Goal: Task Accomplishment & Management: Manage account settings

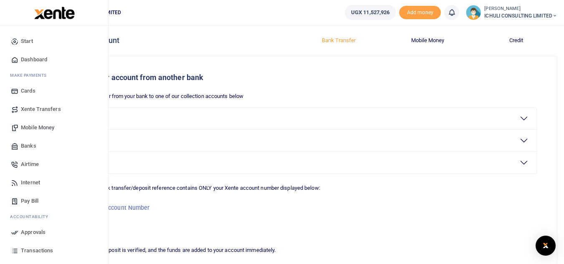
click at [43, 127] on span "Mobile Money" at bounding box center [37, 128] width 33 height 8
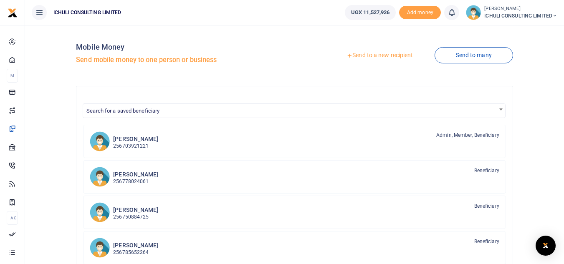
click at [372, 55] on link "Send to a new recipient" at bounding box center [379, 55] width 109 height 15
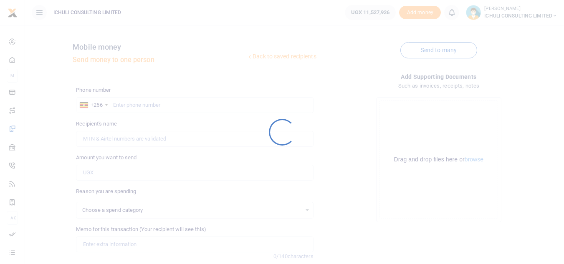
select select
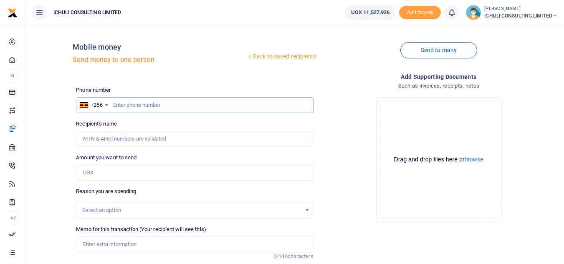
click at [217, 105] on input "text" at bounding box center [194, 105] width 237 height 16
paste input "755229997"
type input "755229997"
type input "Ronald Nsubuga"
type input "755229997"
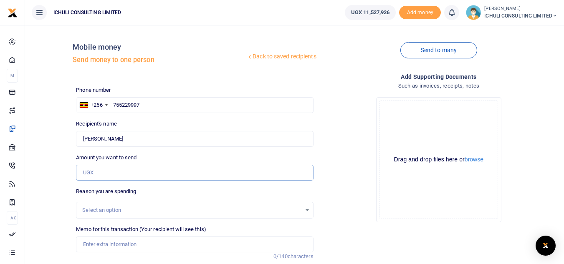
click at [111, 170] on input "Amount you want to send" at bounding box center [194, 173] width 237 height 16
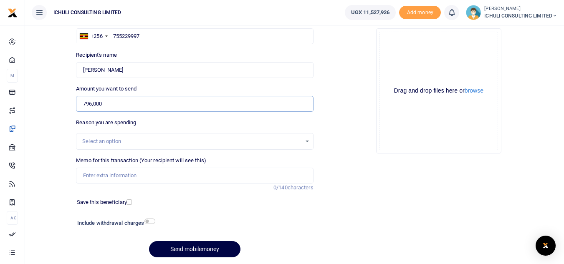
scroll to position [71, 0]
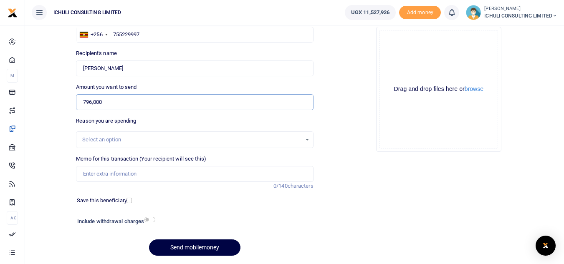
type input "796,000"
click at [271, 142] on div "Select an option" at bounding box center [191, 140] width 219 height 8
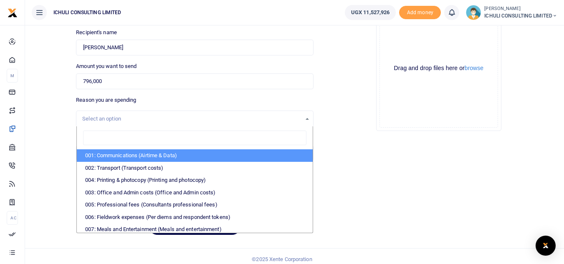
scroll to position [97, 0]
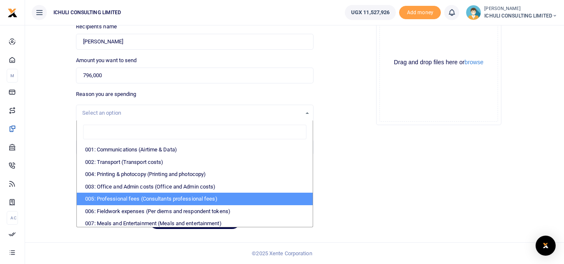
click at [188, 196] on li "005: Professional fees (Consultants professional fees)" at bounding box center [195, 199] width 236 height 13
select select "65"
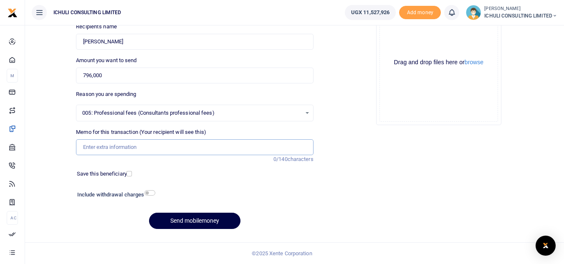
click at [132, 147] on input "Memo for this transaction (Your recipient will see this)" at bounding box center [194, 147] width 237 height 16
paste input "Trenching SFLU water project"
type input "Trenching SFLU water project"
click at [208, 220] on button "Send mobilemoney" at bounding box center [194, 221] width 91 height 16
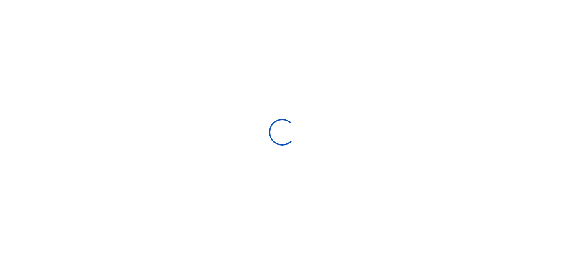
select select "Loading bundles"
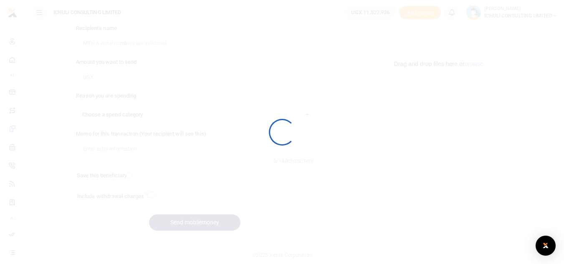
scroll to position [97, 0]
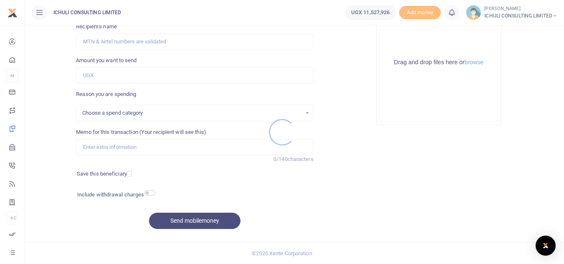
select select
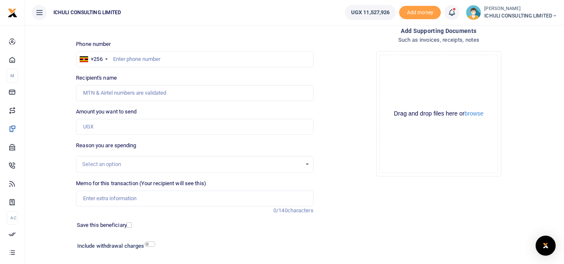
scroll to position [34, 0]
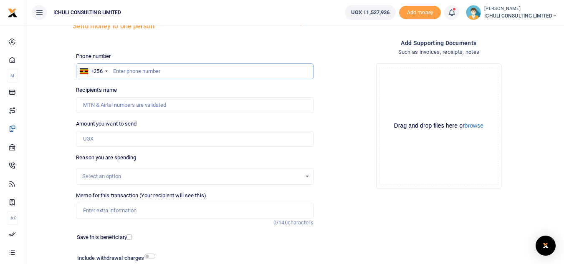
click at [145, 73] on input "text" at bounding box center [194, 71] width 237 height 16
paste input "787930390"
type input "787930390"
type input "Samuel Kasadha"
click at [119, 137] on input "Amount you want to send" at bounding box center [194, 139] width 237 height 16
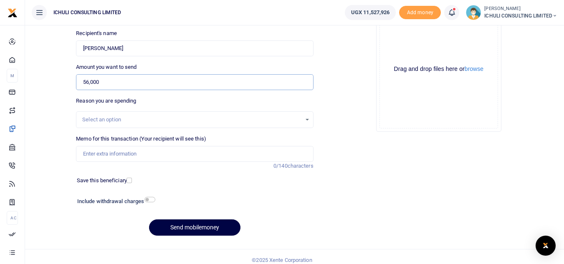
scroll to position [96, 0]
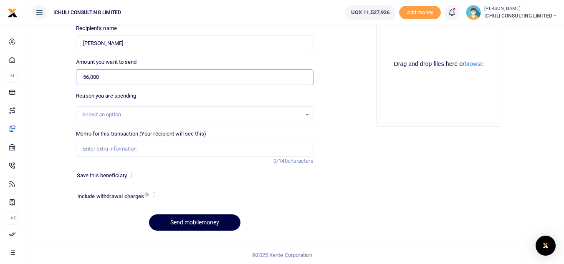
type input "56,000"
click at [230, 116] on div "Select an option" at bounding box center [191, 115] width 219 height 8
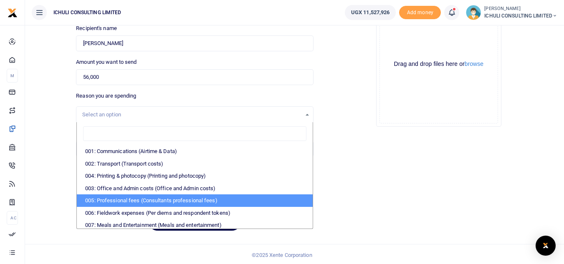
click at [175, 201] on li "005: Professional fees (Consultants professional fees)" at bounding box center [195, 201] width 236 height 13
select select "65"
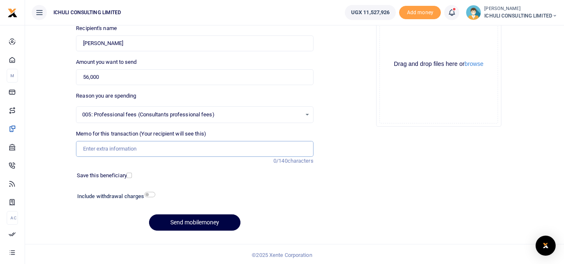
click at [106, 148] on input "Memo for this transaction (Your recipient will see this)" at bounding box center [194, 149] width 237 height 16
type input "Trenching SFLU water project"
click at [196, 221] on button "Send mobilemoney" at bounding box center [194, 223] width 91 height 16
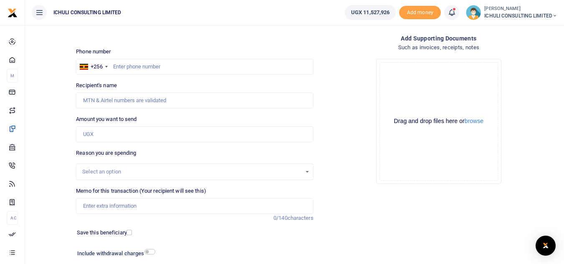
scroll to position [13, 0]
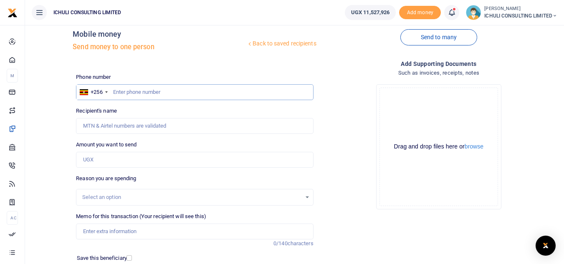
click at [163, 93] on input "text" at bounding box center [194, 92] width 237 height 16
paste input "748735126"
type input "748735126"
click at [125, 157] on input "Amount you want to send" at bounding box center [194, 160] width 237 height 16
type input "Frank Isabirye"
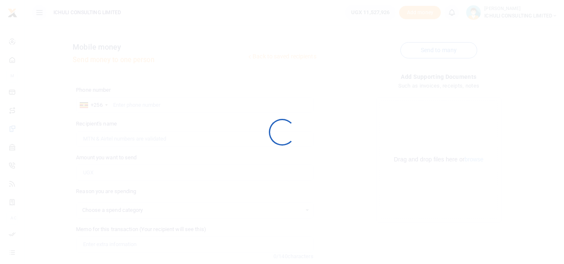
scroll to position [73, 0]
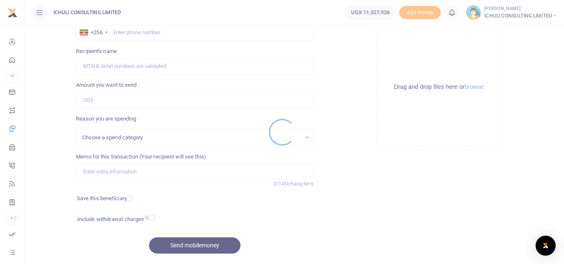
select select
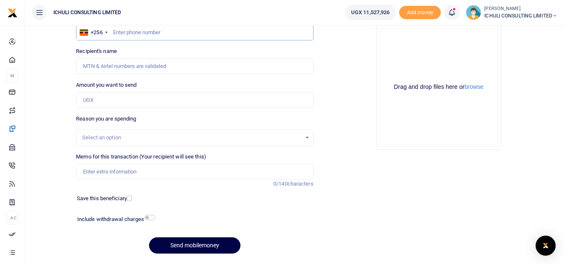
click at [119, 33] on input "text" at bounding box center [194, 33] width 237 height 16
paste input "706301783"
type input "706301783"
click at [100, 102] on input "Amount you want to send" at bounding box center [194, 100] width 237 height 16
type input "Sanon Kuuku"
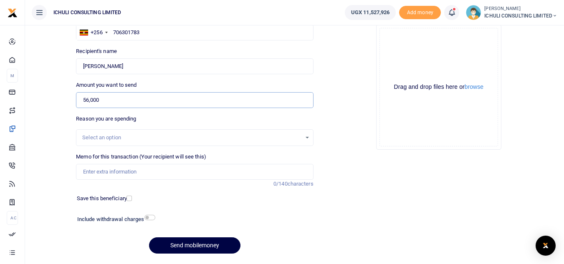
type input "56,000"
click at [193, 139] on div "Select an option" at bounding box center [191, 138] width 219 height 8
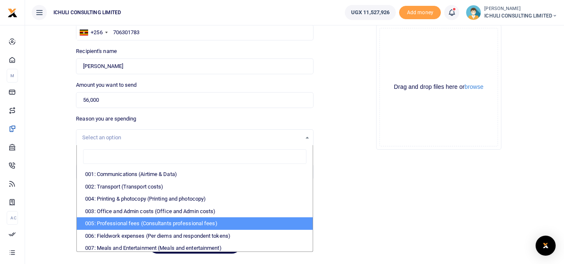
click at [161, 224] on li "005: Professional fees (Consultants professional fees)" at bounding box center [195, 224] width 236 height 13
select select "65"
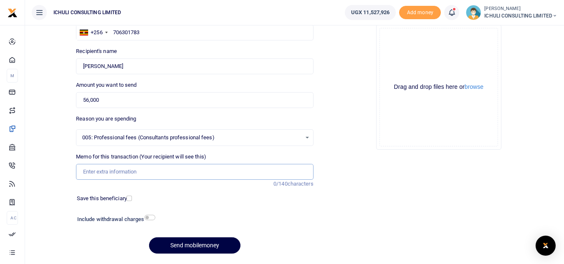
click at [102, 170] on input "Memo for this transaction (Your recipient will see this)" at bounding box center [194, 172] width 237 height 16
type input "Trenching SFLU water project"
click at [206, 243] on button "Send mobilemoney" at bounding box center [194, 246] width 91 height 16
click at [119, 31] on input "text" at bounding box center [194, 33] width 237 height 16
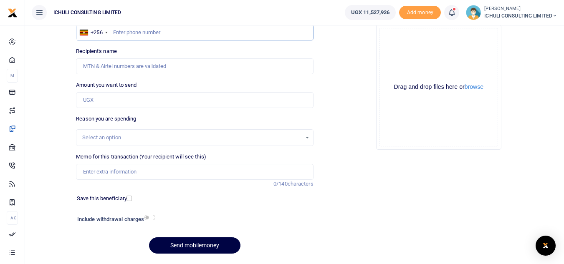
paste input "779164186"
type input "779164186"
click at [114, 101] on input "Amount you want to send" at bounding box center [194, 100] width 237 height 16
type input "[PERSON_NAME]"
type input "120,000"
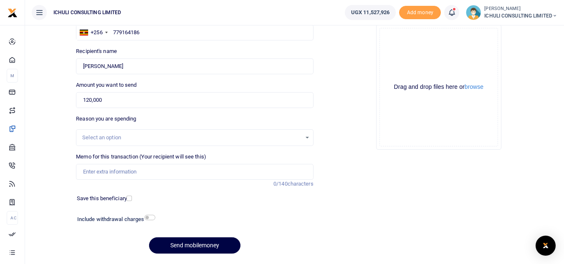
click at [280, 142] on div "Select an option" at bounding box center [191, 138] width 219 height 8
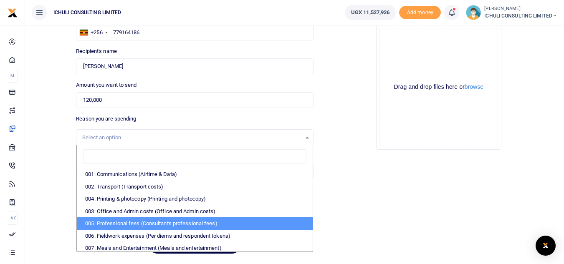
click at [140, 228] on li "005: Professional fees (Consultants professional fees)" at bounding box center [195, 224] width 236 height 13
select select "65"
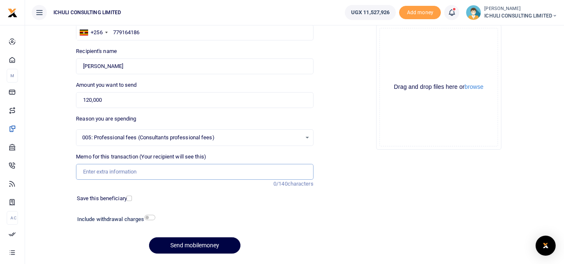
click at [117, 174] on input "Memo for this transaction (Your recipient will see this)" at bounding box center [194, 172] width 237 height 16
type input "Trenching SFLU water project"
click at [194, 247] on button "Send mobilemoney" at bounding box center [194, 246] width 91 height 16
click at [136, 32] on input "text" at bounding box center [194, 33] width 237 height 16
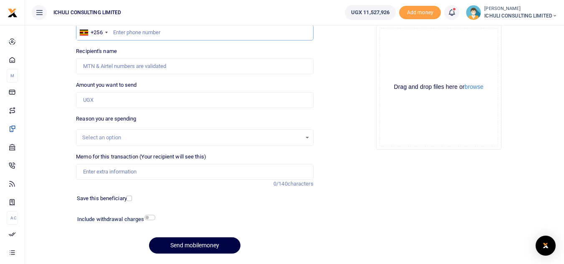
paste input "758856581"
type input "758856581"
click at [118, 105] on input "Amount you want to send" at bounding box center [194, 100] width 237 height 16
type input "[PERSON_NAME]"
type input "28,000"
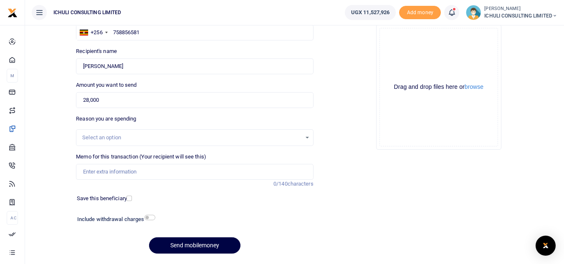
click at [214, 141] on div "Select an option" at bounding box center [191, 138] width 219 height 8
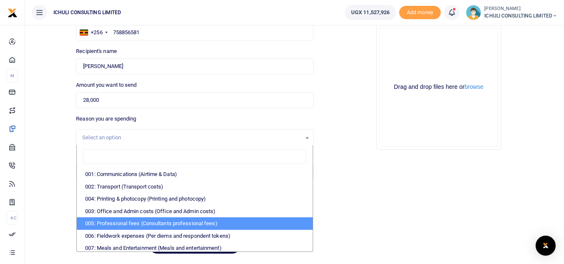
click at [139, 221] on li "005: Professional fees (Consultants professional fees)" at bounding box center [195, 224] width 236 height 13
select select "65"
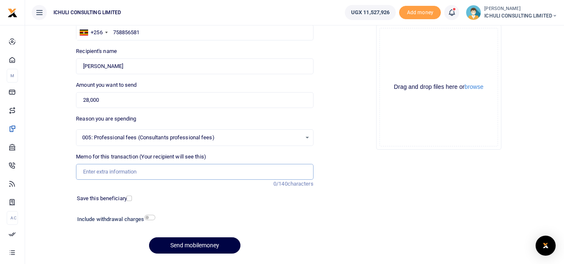
click at [97, 170] on input "Memo for this transaction (Your recipient will see this)" at bounding box center [194, 172] width 237 height 16
type input "Trenching SFLU water project"
click at [222, 246] on button "Send mobilemoney" at bounding box center [194, 246] width 91 height 16
click at [127, 33] on input "text" at bounding box center [194, 33] width 237 height 16
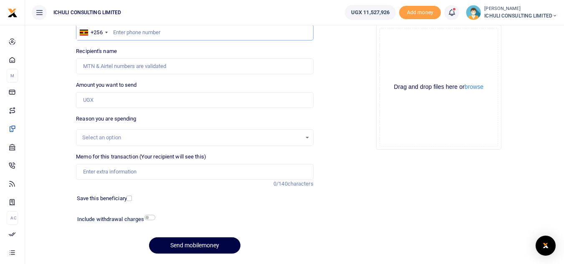
paste input "701902014"
type input "701902014"
click at [113, 98] on input "Amount you want to send" at bounding box center [194, 100] width 237 height 16
type input "[PERSON_NAME]"
type input "84,000"
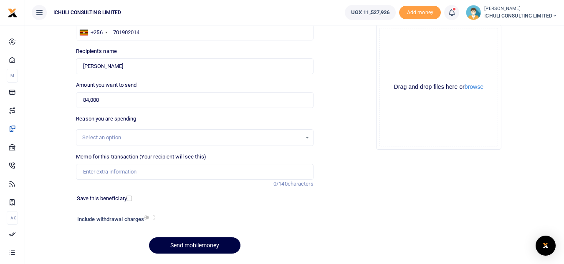
click at [185, 143] on div "Select an option" at bounding box center [194, 137] width 237 height 17
click at [248, 141] on div "Select an option" at bounding box center [191, 138] width 219 height 8
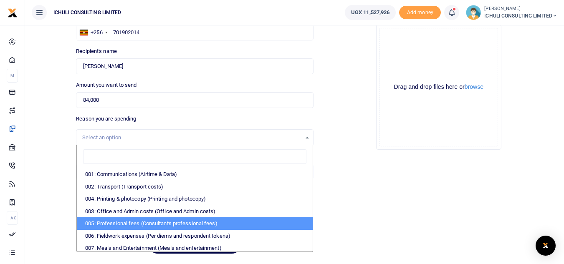
click at [132, 226] on li "005: Professional fees (Consultants professional fees)" at bounding box center [195, 224] width 236 height 13
select select "65"
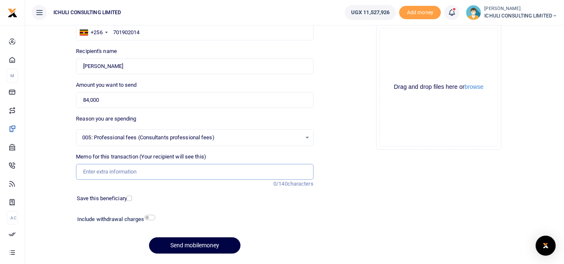
click at [134, 176] on input "Memo for this transaction (Your recipient will see this)" at bounding box center [194, 172] width 237 height 16
type input "Trenching SFLU water project"
click at [199, 246] on button "Send mobilemoney" at bounding box center [194, 246] width 91 height 16
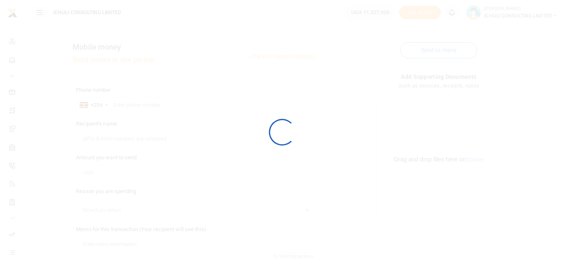
scroll to position [73, 0]
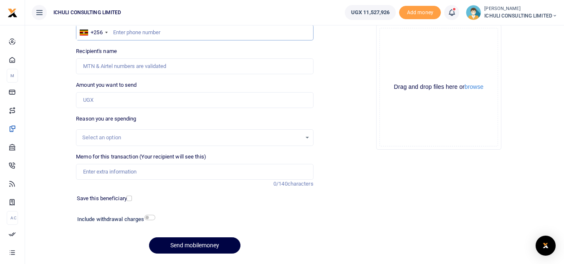
click at [132, 34] on input "text" at bounding box center [194, 33] width 237 height 16
paste input "774443281"
type input "774443281"
type input "[PERSON_NAME]"
click at [104, 102] on input "Amount you want to send" at bounding box center [194, 100] width 237 height 16
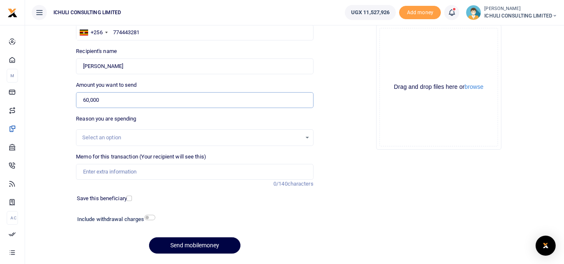
type input "60,000"
click at [122, 136] on div "Select an option" at bounding box center [191, 138] width 219 height 8
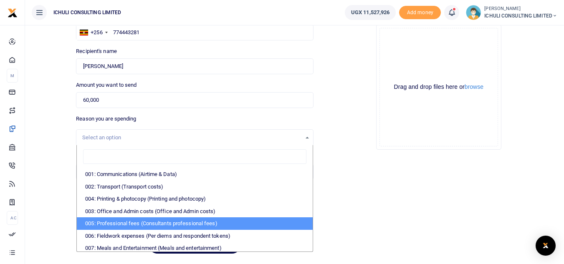
click at [137, 224] on li "005: Professional fees (Consultants professional fees)" at bounding box center [195, 224] width 236 height 13
select select "65"
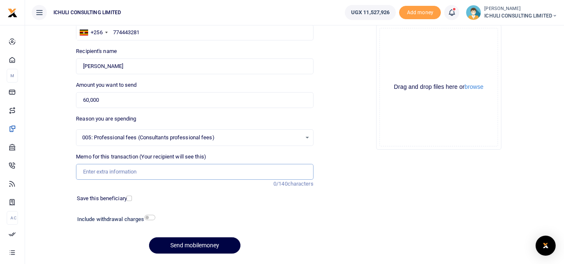
click at [94, 170] on input "Memo for this transaction (Your recipient will see this)" at bounding box center [194, 172] width 237 height 16
type input "Trenching SFLU water project"
click at [192, 245] on button "Send mobilemoney" at bounding box center [194, 246] width 91 height 16
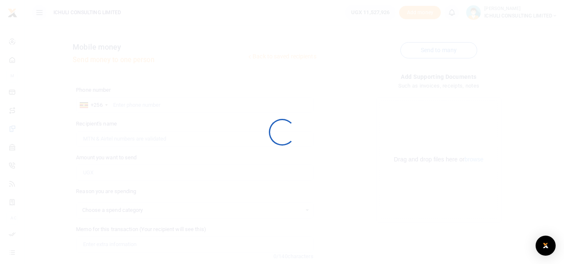
scroll to position [73, 0]
select select
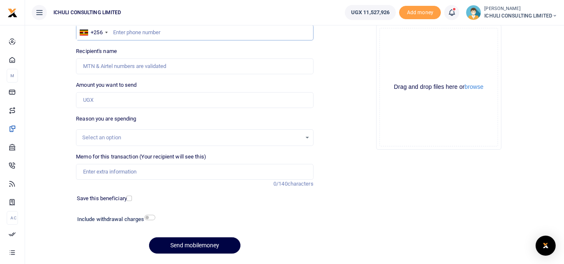
click at [189, 37] on input "text" at bounding box center [194, 33] width 237 height 16
paste input "786623602"
type input "786623602"
type input "[PERSON_NAME]"
type input "786623602"
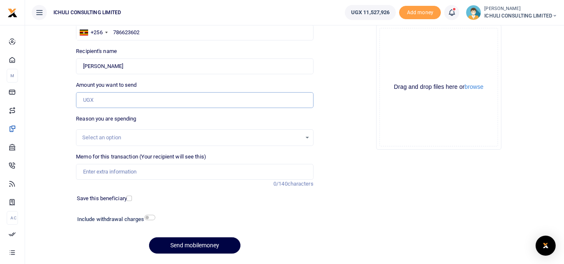
click at [127, 101] on input "Amount you want to send" at bounding box center [194, 100] width 237 height 16
type input "276,000"
click at [302, 139] on div "Select an option" at bounding box center [194, 137] width 236 height 9
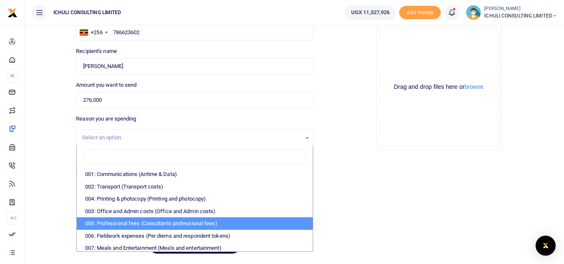
click at [193, 225] on li "005: Professional fees (Consultants professional fees)" at bounding box center [195, 224] width 236 height 13
select select "65"
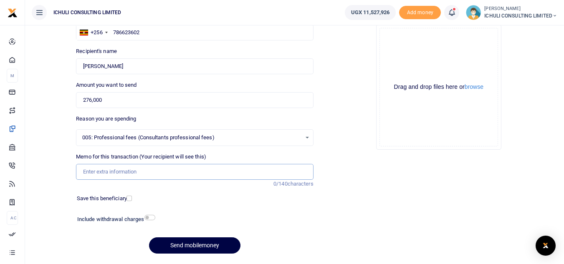
click at [192, 174] on input "Memo for this transaction (Your recipient will see this)" at bounding box center [194, 172] width 237 height 16
type input "Trenching SFLU water project"
click at [206, 248] on button "Send mobilemoney" at bounding box center [194, 246] width 91 height 16
click at [165, 33] on input "text" at bounding box center [194, 33] width 237 height 16
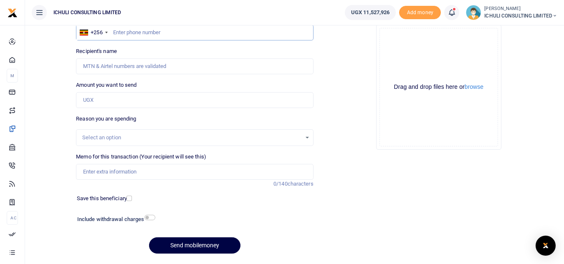
paste input "702391073"
type input "702391073"
click at [134, 97] on input "Amount you want to send" at bounding box center [194, 100] width 237 height 16
type input "Hadijah Sanyu"
type input "452,000"
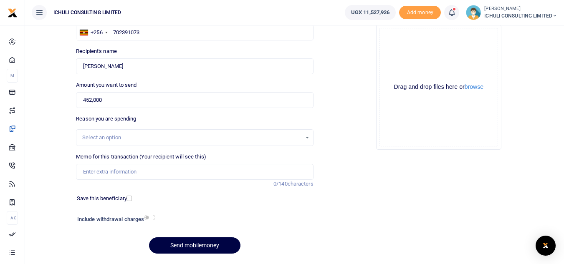
click at [203, 141] on div "Select an option" at bounding box center [191, 138] width 219 height 8
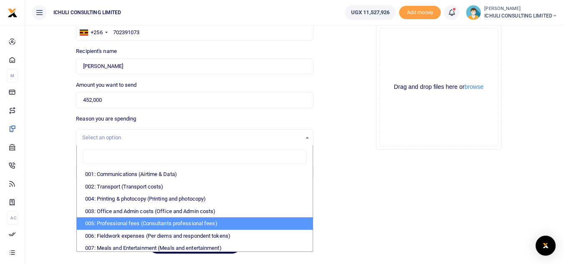
click at [181, 224] on li "005: Professional fees (Consultants professional fees)" at bounding box center [195, 224] width 236 height 13
select select "65"
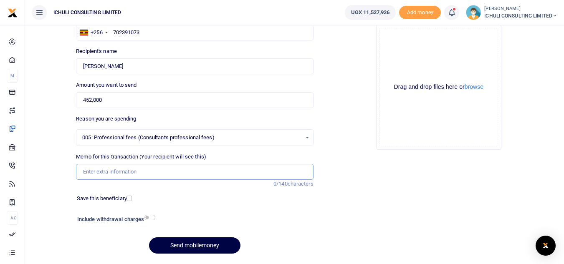
click at [141, 169] on input "Memo for this transaction (Your recipient will see this)" at bounding box center [194, 172] width 237 height 16
type input "Trenching SFLU water project"
click at [203, 246] on button "Send mobilemoney" at bounding box center [194, 246] width 91 height 16
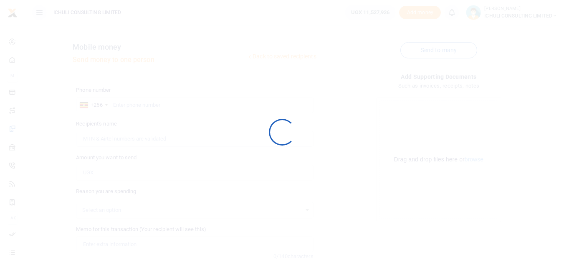
scroll to position [73, 0]
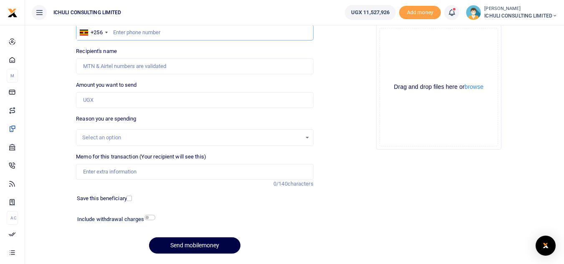
click at [158, 30] on input "text" at bounding box center [194, 33] width 237 height 16
paste input "754397501"
type input "754397501"
type input "[PERSON_NAME]"
type input "754397501"
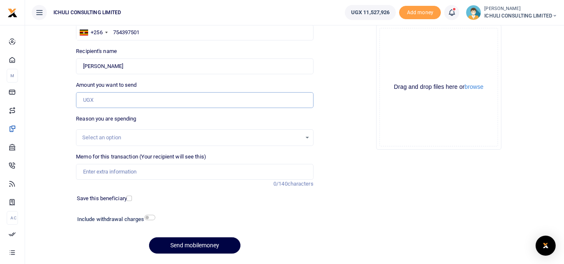
click at [110, 99] on input "Amount you want to send" at bounding box center [194, 100] width 237 height 16
type input "315,000"
click at [209, 134] on div "Select an option" at bounding box center [191, 138] width 219 height 8
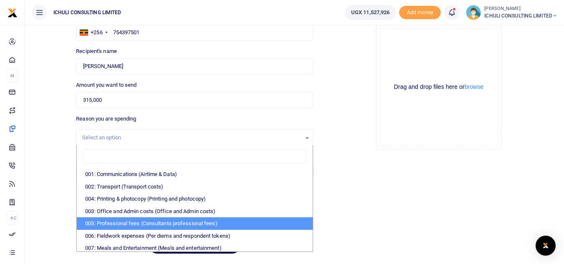
click at [162, 223] on li "005: Professional fees (Consultants professional fees)" at bounding box center [195, 224] width 236 height 13
select select "65"
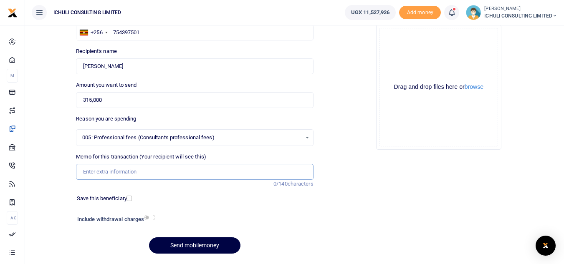
click at [185, 172] on input "Memo for this transaction (Your recipient will see this)" at bounding box center [194, 172] width 237 height 16
type input "Trenching SFLU water project"
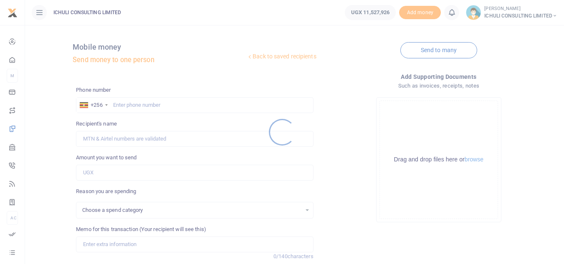
select select
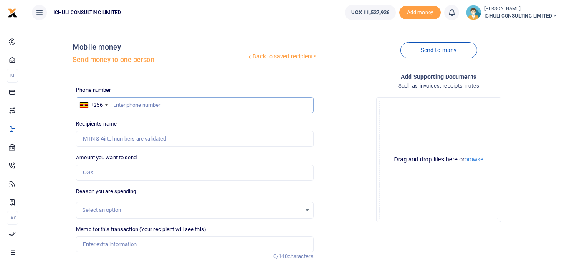
click at [142, 101] on input "text" at bounding box center [194, 105] width 237 height 16
paste input "754397501"
type input "754397501"
click at [114, 173] on input "Amount you want to send" at bounding box center [194, 173] width 237 height 16
type input "315,000"
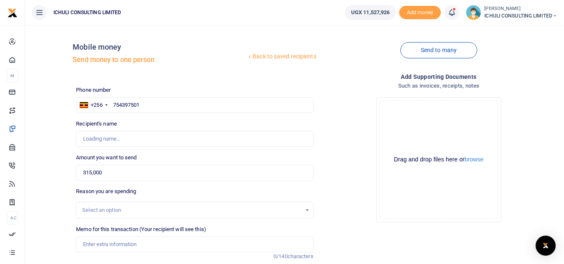
click at [129, 208] on div "Select an option" at bounding box center [191, 210] width 219 height 8
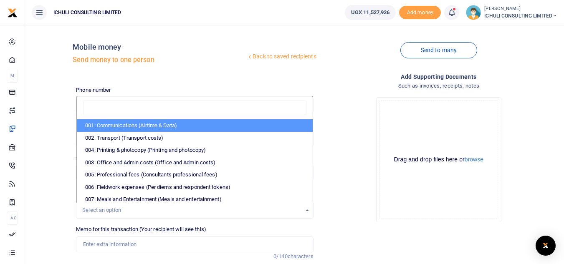
type input "[PERSON_NAME]"
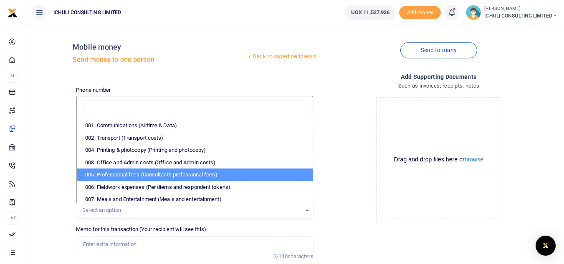
click at [120, 178] on li "005: Professional fees (Consultants professional fees)" at bounding box center [195, 175] width 236 height 13
select select "65"
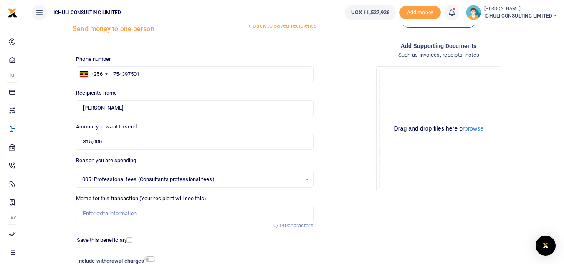
scroll to position [62, 0]
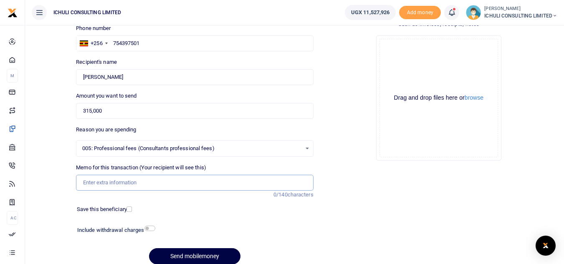
click at [121, 180] on input "Memo for this transaction (Your recipient will see this)" at bounding box center [194, 183] width 237 height 16
type input "Trenching SFLU water project"
click at [191, 255] on button "Send mobilemoney" at bounding box center [194, 256] width 91 height 16
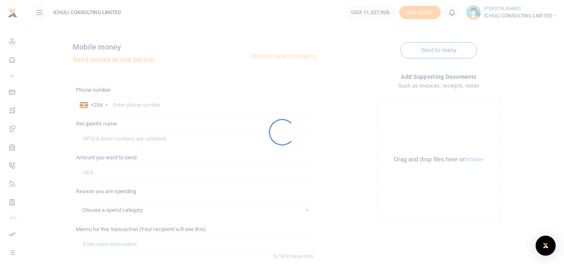
select select
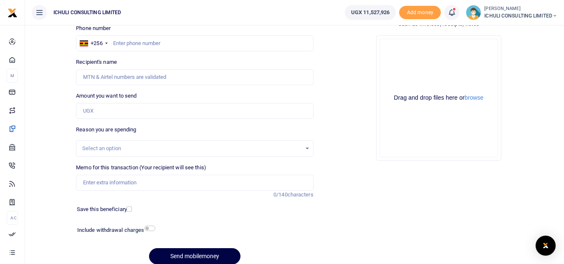
scroll to position [62, 0]
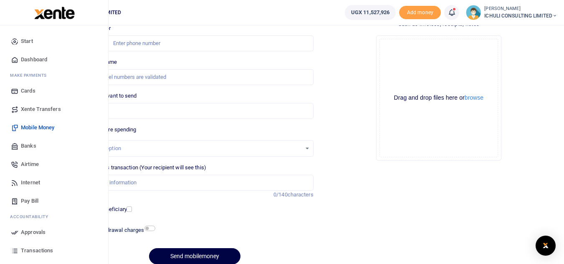
click at [30, 232] on span "Approvals" at bounding box center [33, 232] width 25 height 8
click at [38, 232] on span "Approvals" at bounding box center [33, 232] width 25 height 8
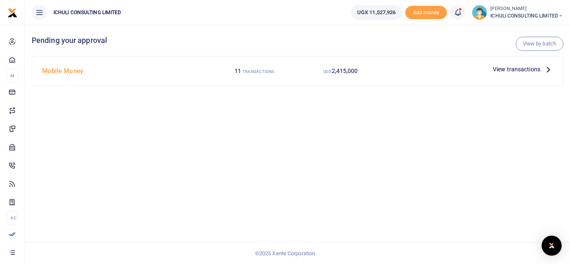
click at [549, 69] on icon at bounding box center [548, 69] width 9 height 9
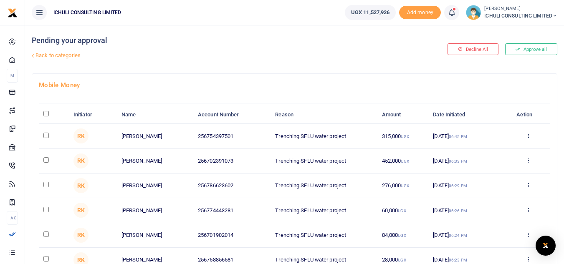
click at [45, 114] on input "\a \a : activate to sort column descending" at bounding box center [45, 113] width 5 height 5
checkbox input "true"
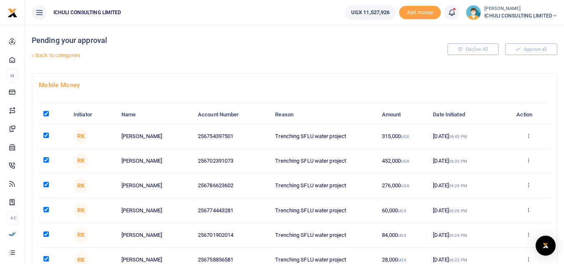
checkbox input "true"
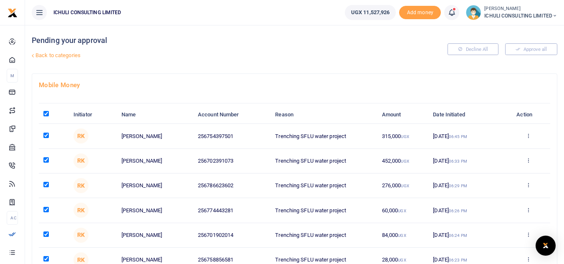
checkbox input "true"
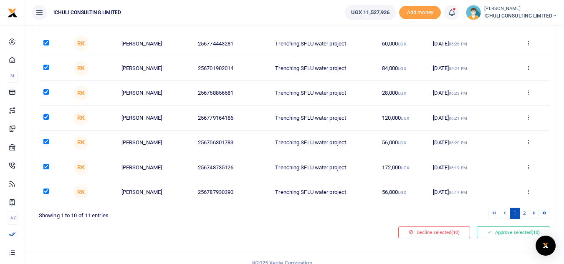
scroll to position [177, 0]
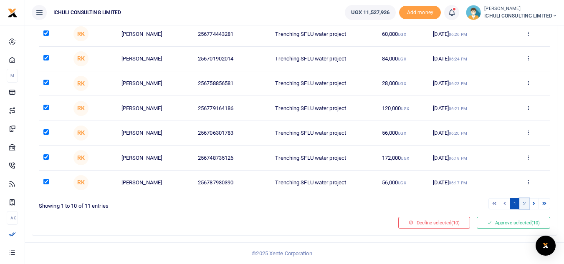
click at [526, 205] on link "2" at bounding box center [524, 203] width 10 height 11
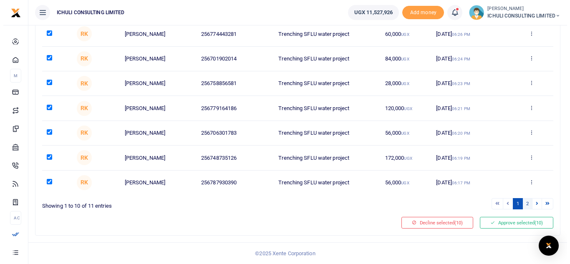
scroll to position [0, 0]
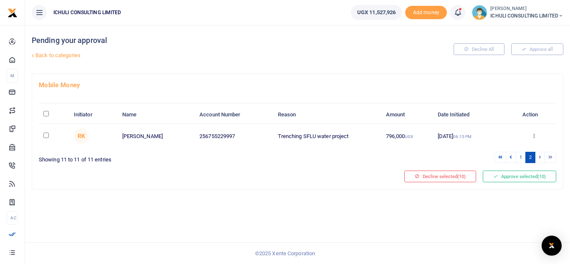
click at [45, 114] on input "\a \a : activate to sort column descending" at bounding box center [45, 113] width 5 height 5
checkbox input "true"
click at [510, 175] on button "Approve selected (11)" at bounding box center [519, 177] width 73 height 12
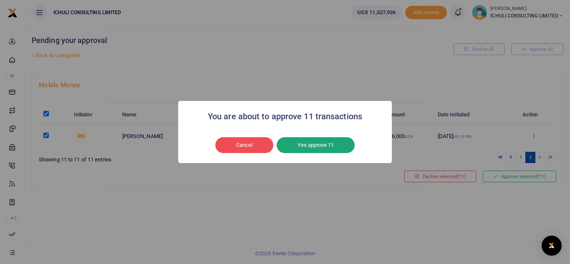
click at [329, 147] on button "Yes approve 11" at bounding box center [316, 145] width 78 height 16
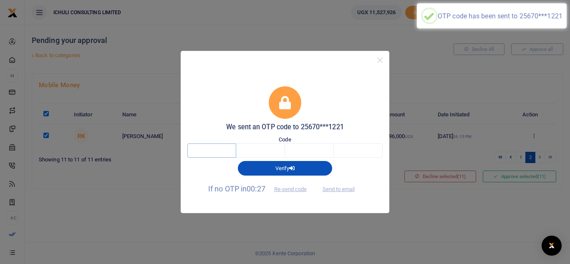
click at [222, 152] on input "text" at bounding box center [212, 151] width 49 height 14
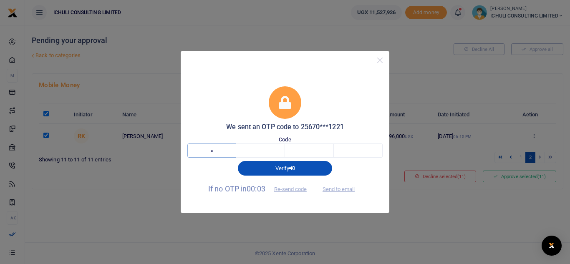
type input "5"
type input "3"
type input "5"
type input "2"
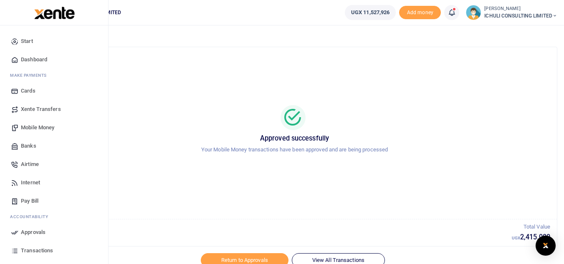
click at [28, 128] on span "Mobile Money" at bounding box center [37, 128] width 33 height 8
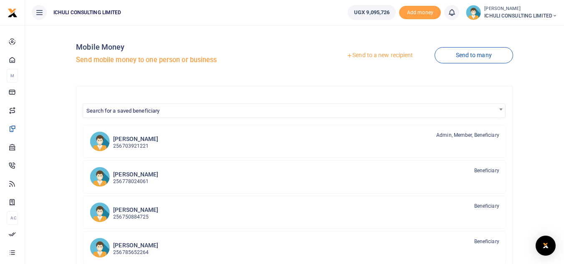
click at [360, 56] on link "Send to a new recipient" at bounding box center [379, 55] width 109 height 15
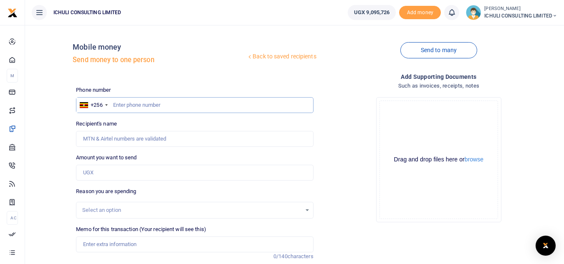
click at [127, 106] on input "text" at bounding box center [194, 105] width 237 height 16
paste input "700173105"
type input "700173105"
click at [130, 175] on input "Amount you want to send" at bounding box center [194, 173] width 237 height 16
type input "Venekenti Wanume"
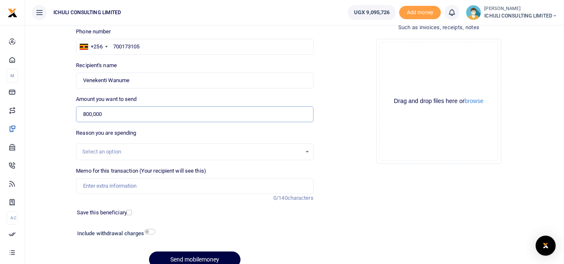
scroll to position [81, 0]
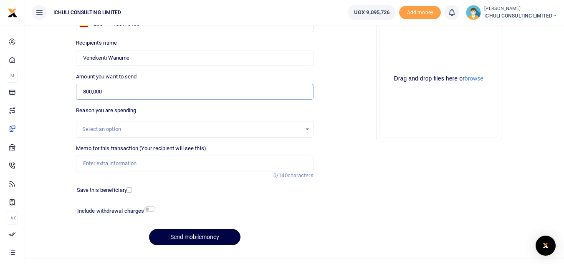
type input "800,000"
click at [254, 127] on div "Select an option" at bounding box center [191, 129] width 219 height 8
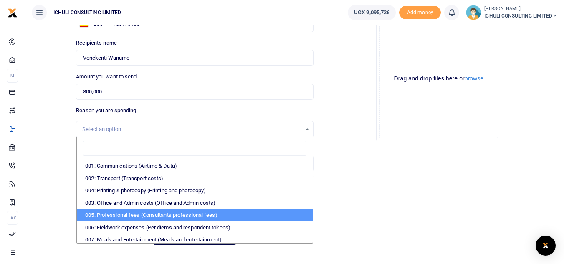
click at [174, 216] on li "005: Professional fees (Consultants professional fees)" at bounding box center [195, 215] width 236 height 13
select select "65"
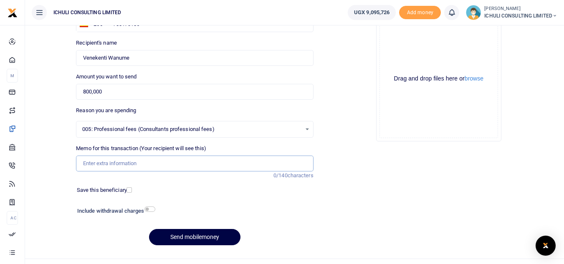
click at [166, 168] on input "Memo for this transaction (Your recipient will see this)" at bounding box center [194, 164] width 237 height 16
type input "Trenching SFLU water project"
click at [193, 237] on button "Send mobilemoney" at bounding box center [194, 237] width 91 height 16
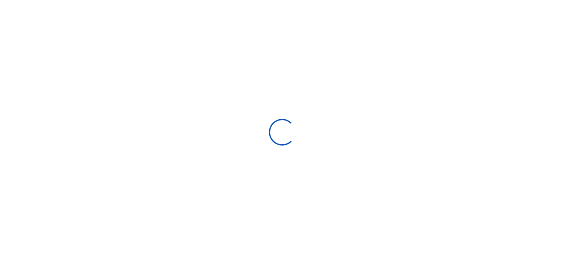
select select
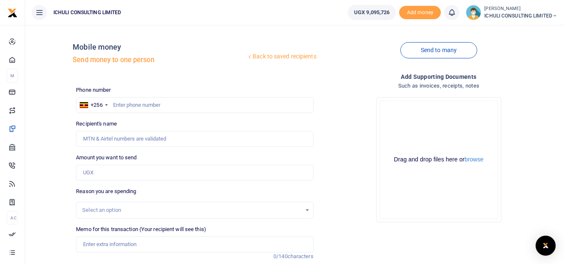
scroll to position [81, 0]
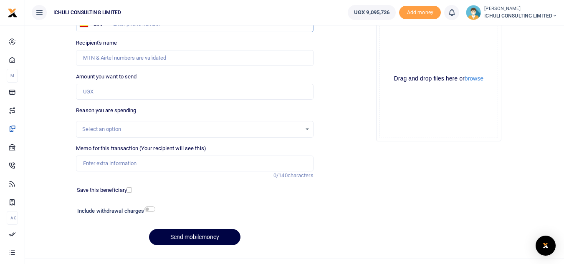
click at [158, 30] on input "text" at bounding box center [194, 24] width 237 height 16
paste input "773483589"
type input "773483589"
type input "Samuel Muganwa Menya"
type input "773483589"
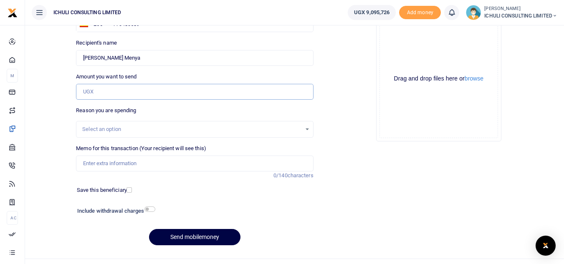
click at [117, 89] on input "Amount you want to send" at bounding box center [194, 92] width 237 height 16
type input "620,000"
click at [308, 131] on div "Select an option" at bounding box center [194, 129] width 236 height 9
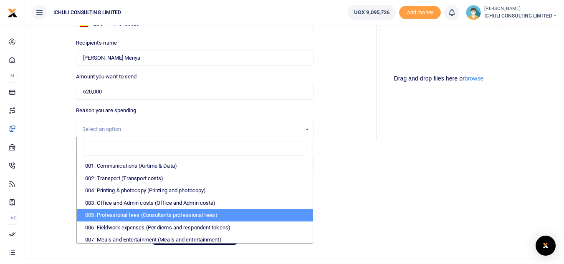
click at [130, 217] on li "005: Professional fees (Consultants professional fees)" at bounding box center [195, 215] width 236 height 13
select select "65"
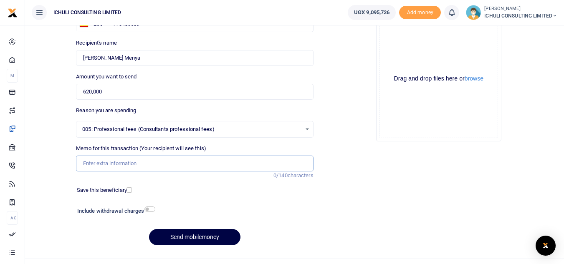
click at [142, 166] on input "Memo for this transaction (Your recipient will see this)" at bounding box center [194, 164] width 237 height 16
type input "Trenching SFLU water project"
click at [200, 237] on button "Send mobilemoney" at bounding box center [194, 237] width 91 height 16
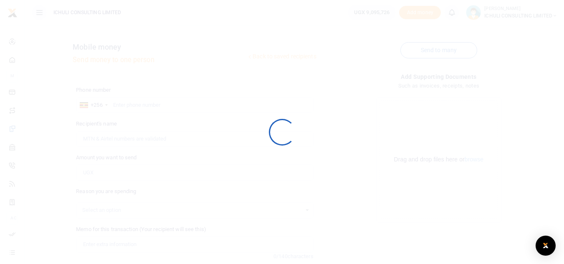
scroll to position [81, 0]
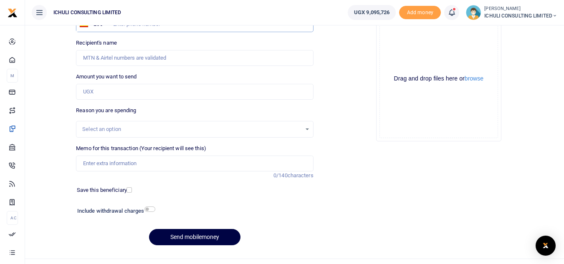
click at [129, 28] on input "text" at bounding box center [194, 24] width 237 height 16
paste input "752362009"
type input "752362009"
type input "Oliver Kasowole"
type input "752362009"
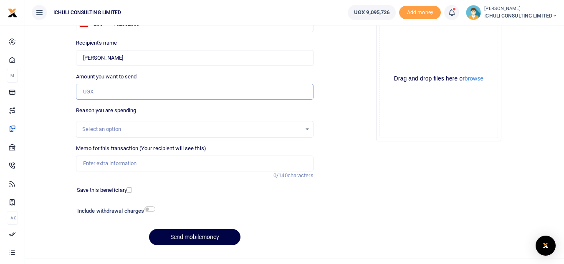
click at [144, 94] on input "Amount you want to send" at bounding box center [194, 92] width 237 height 16
type input "1,080,000"
click at [155, 128] on div "Select an option" at bounding box center [191, 129] width 219 height 8
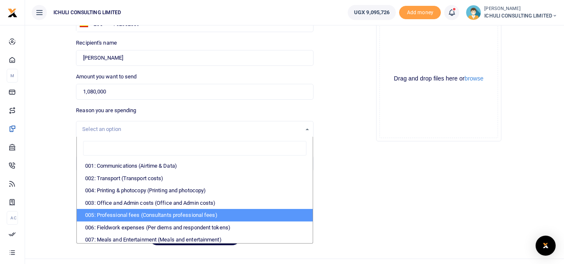
click at [128, 214] on li "005: Professional fees (Consultants professional fees)" at bounding box center [195, 215] width 236 height 13
select select "65"
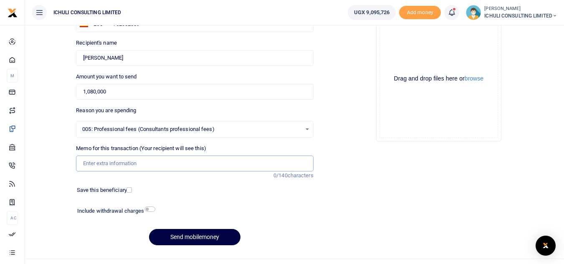
click at [118, 164] on input "Memo for this transaction (Your recipient will see this)" at bounding box center [194, 164] width 237 height 16
type input "Trenching SFLU water project"
click at [198, 233] on button "Send mobilemoney" at bounding box center [194, 237] width 91 height 16
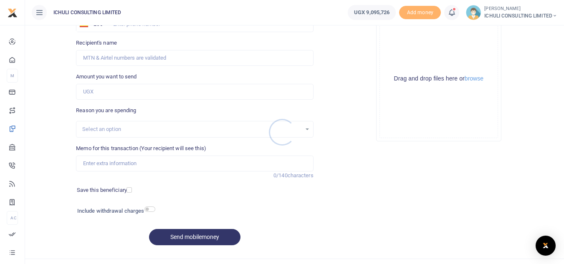
scroll to position [81, 0]
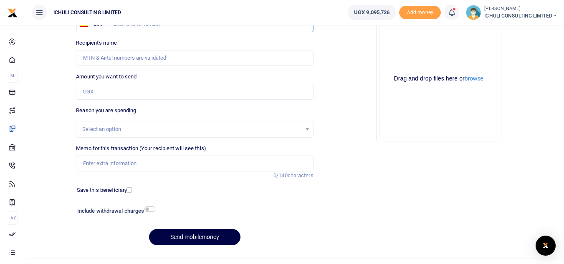
click at [132, 28] on input "text" at bounding box center [194, 24] width 237 height 16
paste input "788885755"
type input "788885755"
type input "Venekenti Wanume"
type input "788885755"
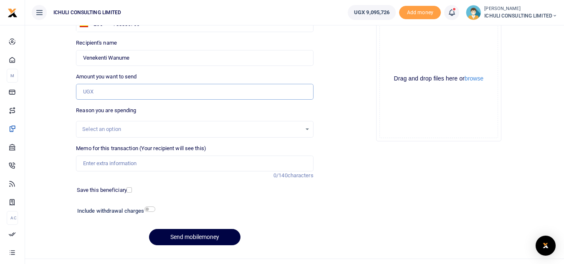
click at [116, 93] on input "Amount you want to send" at bounding box center [194, 92] width 237 height 16
type input "1,236,000"
click at [185, 131] on div "Select an option" at bounding box center [191, 129] width 219 height 8
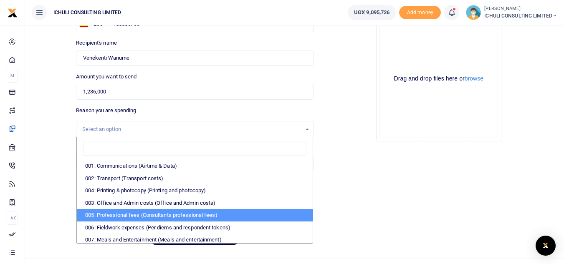
click at [172, 216] on li "005: Professional fees (Consultants professional fees)" at bounding box center [195, 215] width 236 height 13
select select "65"
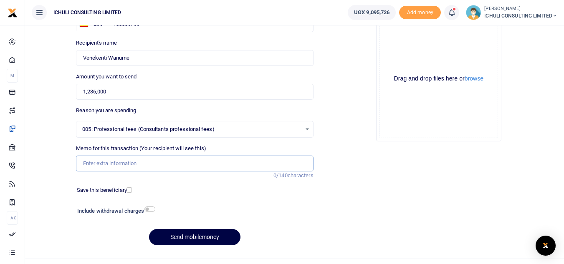
click at [136, 165] on input "Memo for this transaction (Your recipient will see this)" at bounding box center [194, 164] width 237 height 16
type input "Trenching SFLU water project"
click at [201, 237] on button "Send mobilemoney" at bounding box center [194, 237] width 91 height 16
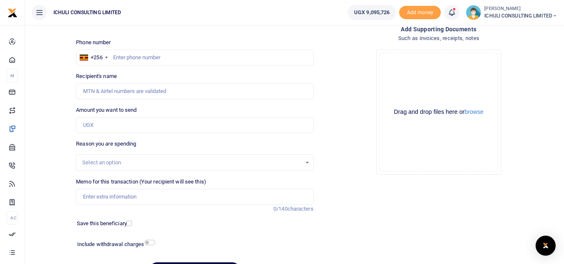
scroll to position [42, 0]
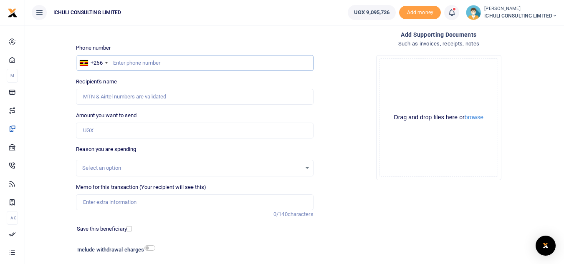
click at [144, 62] on input "text" at bounding box center [194, 63] width 237 height 16
paste input "775844597"
type input "775844597"
type input "John Balaza"
type input "775844597"
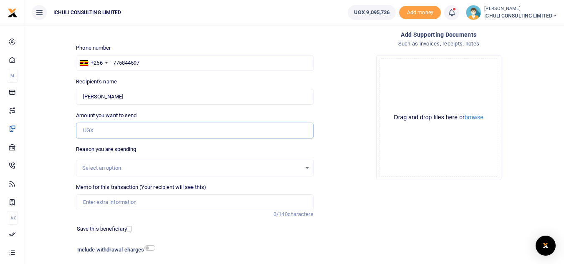
click at [130, 132] on input "Amount you want to send" at bounding box center [194, 131] width 237 height 16
type input "920,000"
click at [129, 167] on div "Select an option" at bounding box center [191, 168] width 219 height 8
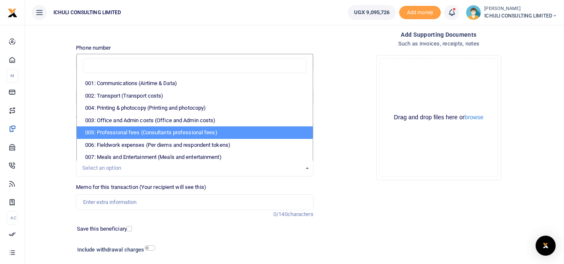
click at [133, 132] on li "005: Professional fees (Consultants professional fees)" at bounding box center [195, 133] width 236 height 13
select select "65"
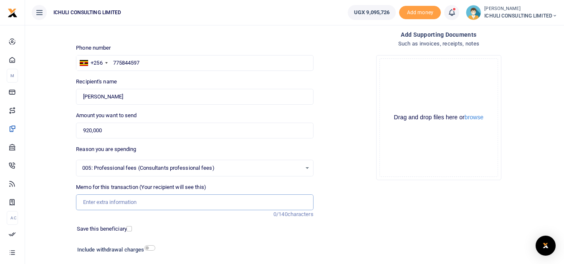
click at [137, 204] on input "Memo for this transaction (Your recipient will see this)" at bounding box center [194, 203] width 237 height 16
type input "Trenching SFLU water project"
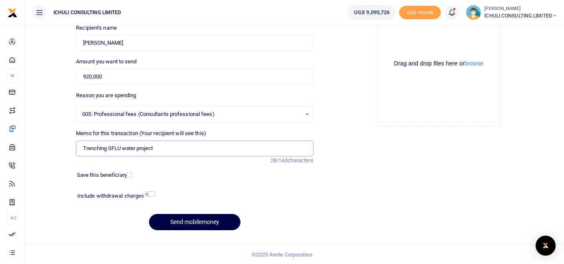
scroll to position [97, 0]
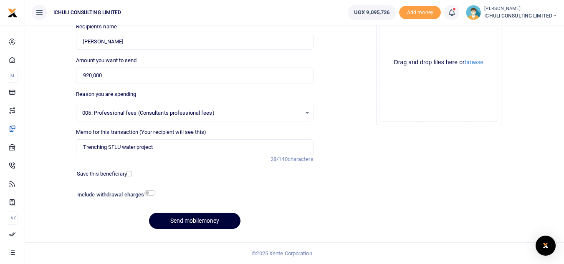
click at [219, 221] on button "Send mobilemoney" at bounding box center [194, 221] width 91 height 16
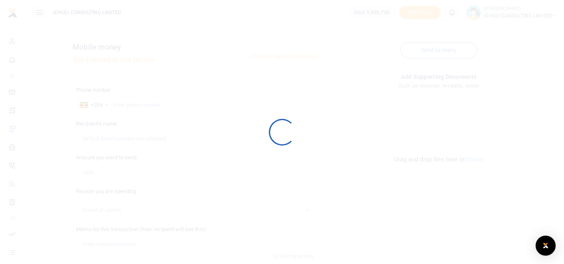
scroll to position [97, 0]
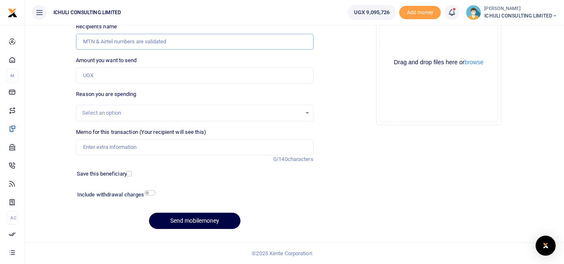
click at [191, 41] on input "Recipient's name" at bounding box center [194, 42] width 237 height 16
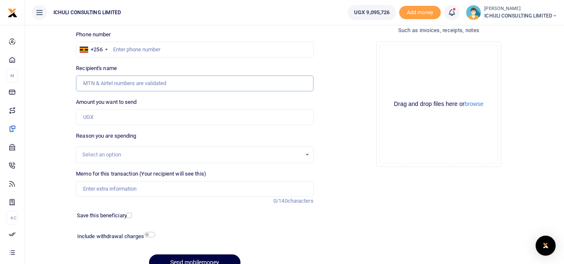
scroll to position [54, 0]
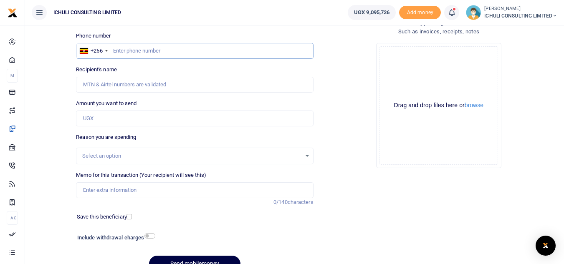
click at [214, 51] on input "text" at bounding box center [194, 51] width 237 height 16
paste input "704972634"
type input "704972634"
type input "Venekenti Wanume"
type input "704972634"
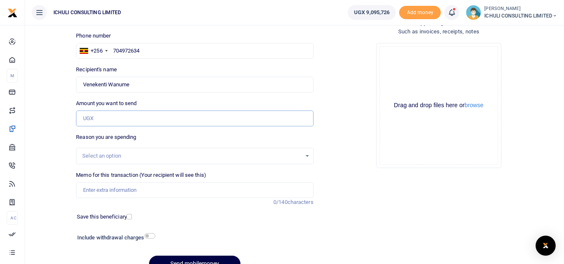
click at [125, 119] on input "Amount you want to send" at bounding box center [194, 119] width 237 height 16
type input "1,164,000"
click at [167, 156] on div "Select an option" at bounding box center [191, 156] width 219 height 8
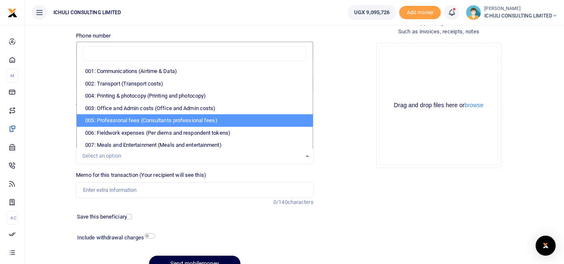
click at [170, 117] on li "005: Professional fees (Consultants professional fees)" at bounding box center [195, 120] width 236 height 13
select select "65"
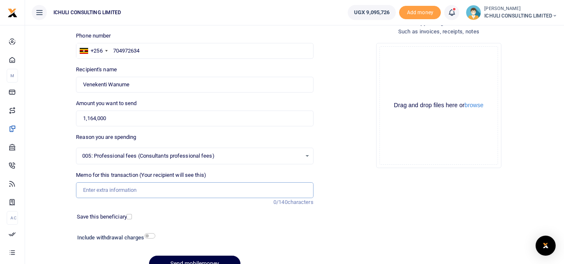
click at [249, 190] on input "Memo for this transaction (Your recipient will see this)" at bounding box center [194, 190] width 237 height 16
type input "Trenching SFLU water project"
click at [175, 259] on button "Send mobilemoney" at bounding box center [194, 264] width 91 height 16
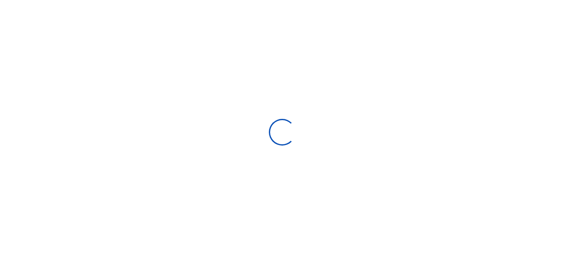
scroll to position [54, 0]
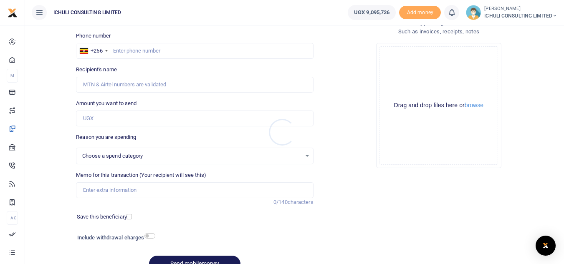
select select
click at [170, 51] on input "text" at bounding box center [194, 51] width 237 height 16
paste input "771885653"
type input "771885653"
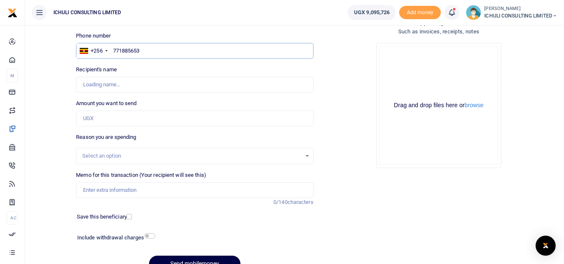
type input "Sharon Apiyo"
type input "771885653"
click at [117, 117] on input "Amount you want to send" at bounding box center [194, 119] width 237 height 16
type input "916,000"
click at [164, 154] on div "Select an option" at bounding box center [191, 156] width 219 height 8
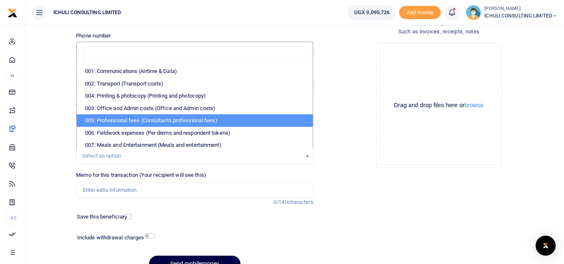
click at [157, 121] on li "005: Professional fees (Consultants professional fees)" at bounding box center [195, 120] width 236 height 13
select select "65"
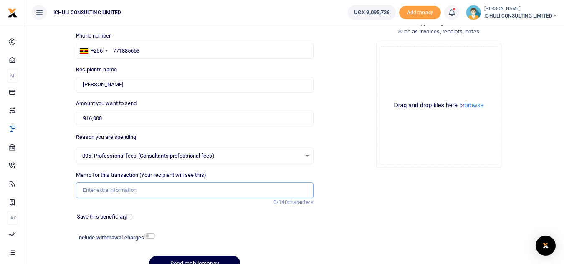
click at [158, 193] on input "Memo for this transaction (Your recipient will see this)" at bounding box center [194, 190] width 237 height 16
type input "Trenching SFLU water project"
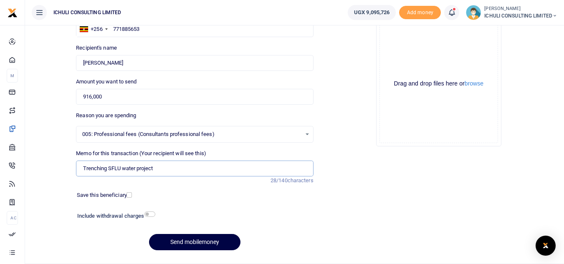
scroll to position [77, 0]
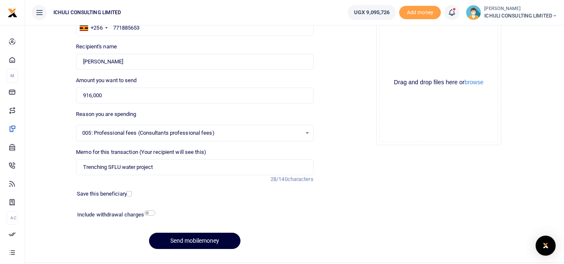
click at [215, 241] on button "Send mobilemoney" at bounding box center [194, 241] width 91 height 16
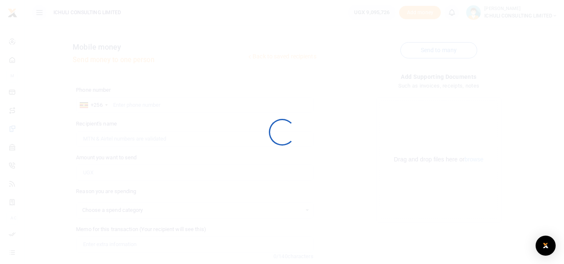
scroll to position [77, 0]
select select
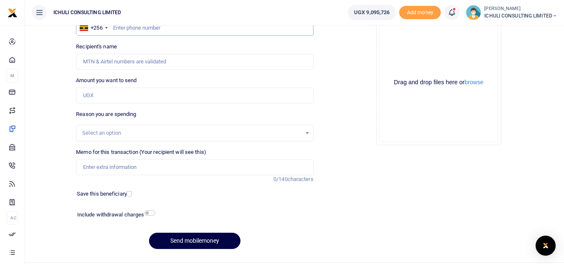
click at [165, 30] on input "text" at bounding box center [194, 28] width 237 height 16
paste input "784353934"
type input "784353934"
type input "[PERSON_NAME]"
type input "784353934"
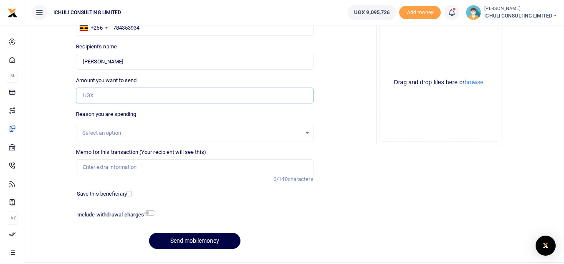
click at [134, 95] on input "Amount you want to send" at bounding box center [194, 96] width 237 height 16
type input "1,084,000"
click at [164, 136] on div "Select an option" at bounding box center [191, 133] width 219 height 8
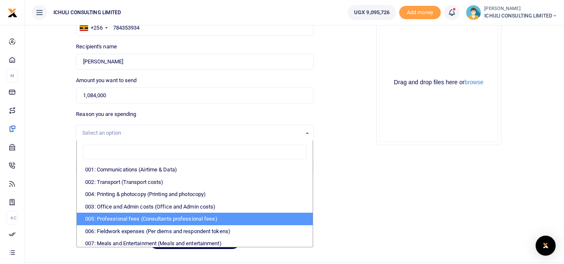
click at [132, 216] on li "005: Professional fees (Consultants professional fees)" at bounding box center [195, 219] width 236 height 13
select select "65"
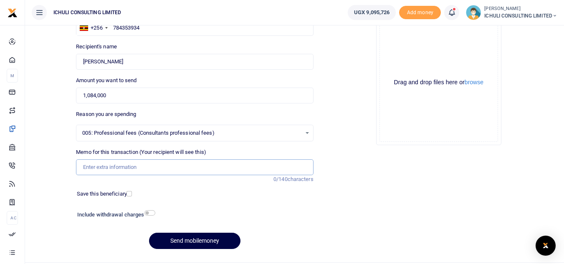
click at [115, 169] on input "Memo for this transaction (Your recipient will see this)" at bounding box center [194, 168] width 237 height 16
type input "Trenching SFLU water project"
click at [188, 237] on button "Send mobilemoney" at bounding box center [194, 241] width 91 height 16
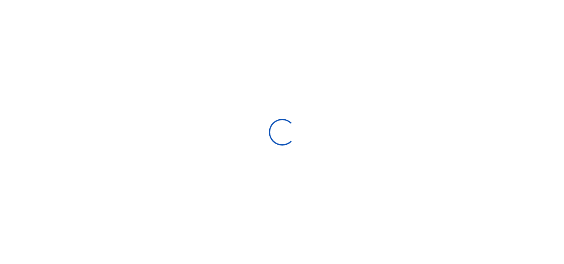
scroll to position [77, 0]
select select "Loading bundles"
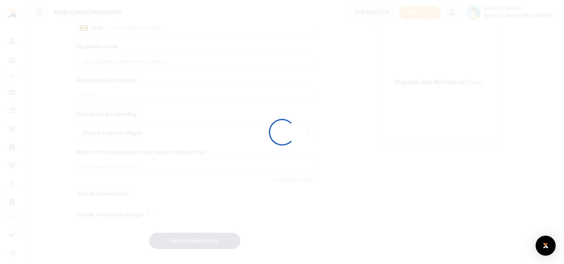
select select
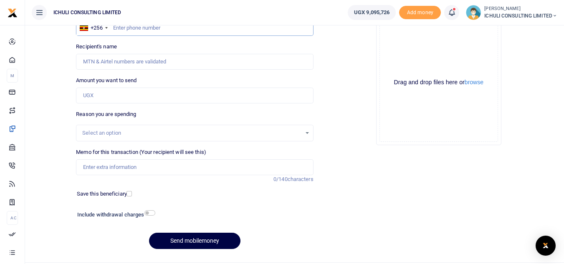
click at [195, 30] on input "text" at bounding box center [194, 28] width 237 height 16
paste input "700173105"
type input "700173105"
type input "Venekenti Wanume"
type input "700173105"
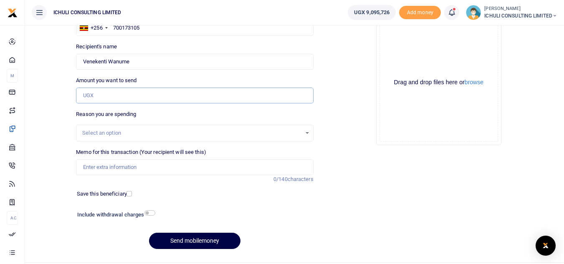
click at [148, 94] on input "Amount you want to send" at bounding box center [194, 96] width 237 height 16
type input "315,000"
click at [130, 130] on div "Select an option" at bounding box center [191, 133] width 219 height 8
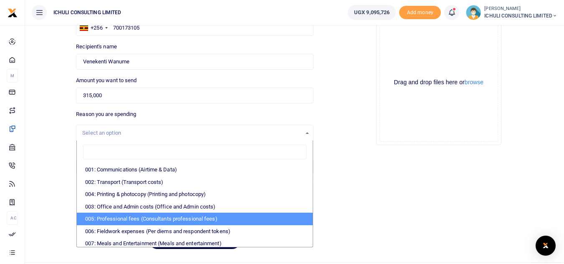
click at [149, 215] on li "005: Professional fees (Consultants professional fees)" at bounding box center [195, 219] width 236 height 13
select select "65"
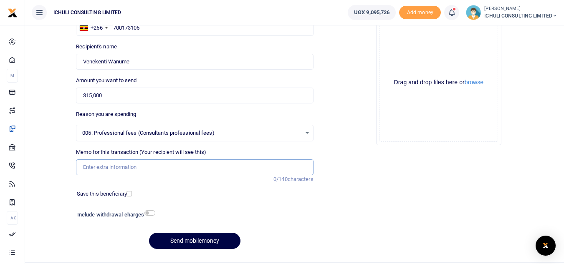
click at [132, 167] on input "Memo for this transaction (Your recipient will see this)" at bounding box center [194, 168] width 237 height 16
type input "Trenching SFLU water project"
click at [189, 242] on button "Send mobilemoney" at bounding box center [194, 241] width 91 height 16
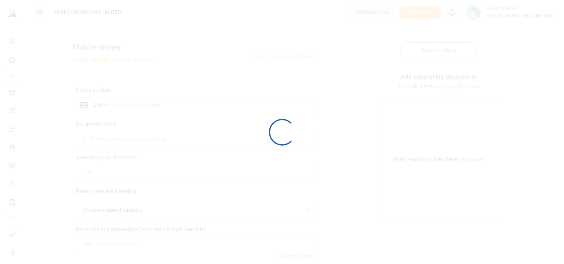
select select
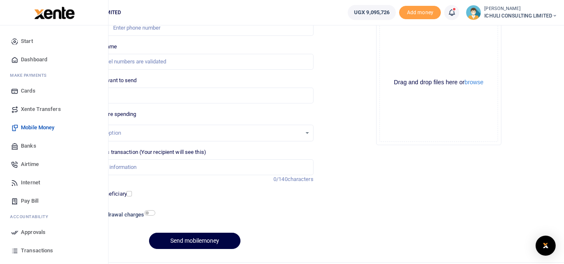
click at [28, 232] on span "Approvals" at bounding box center [33, 232] width 25 height 8
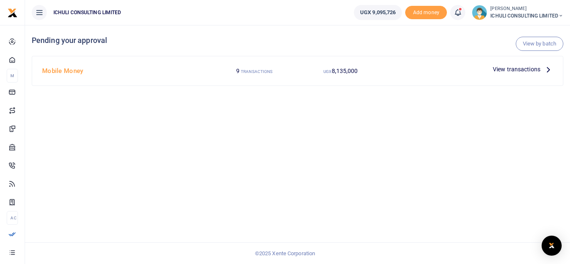
click at [547, 70] on icon at bounding box center [548, 69] width 9 height 9
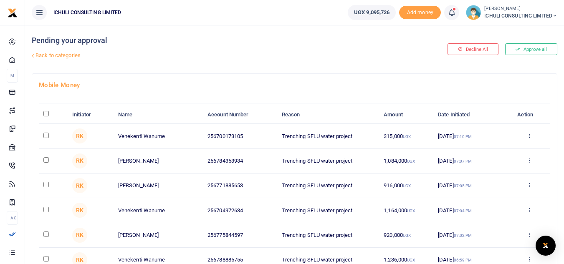
click at [45, 114] on input "\a \a : activate to sort column descending" at bounding box center [45, 113] width 5 height 5
checkbox input "true"
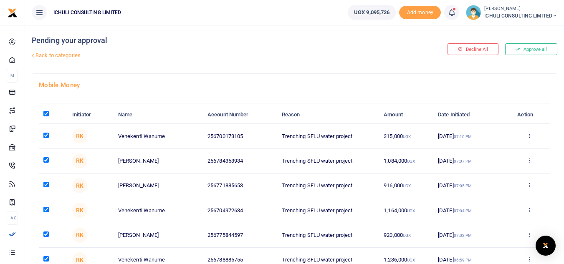
checkbox input "true"
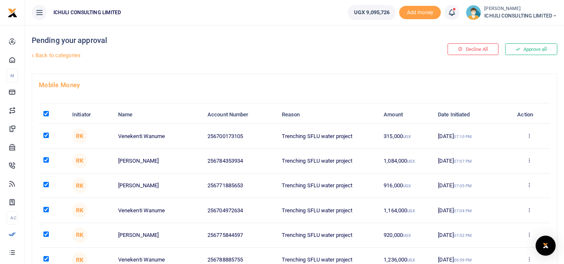
checkbox input "true"
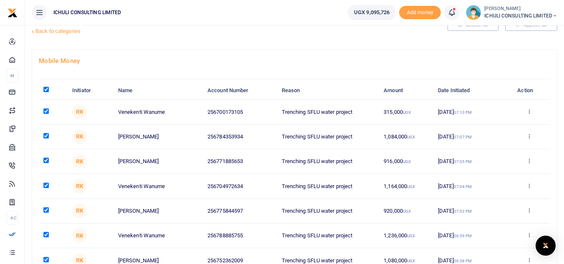
scroll to position [152, 0]
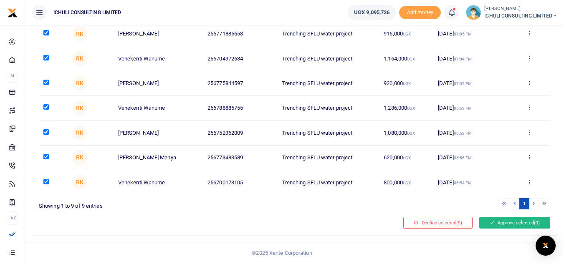
click at [508, 223] on button "Approve selected (9)" at bounding box center [514, 223] width 71 height 12
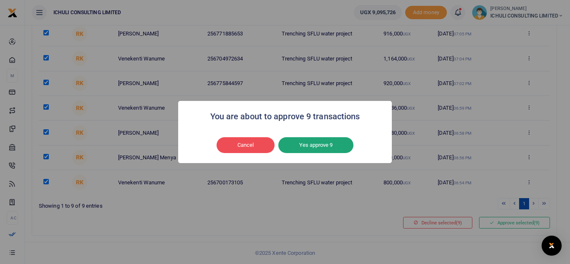
click at [323, 146] on button "Yes approve 9" at bounding box center [316, 145] width 75 height 16
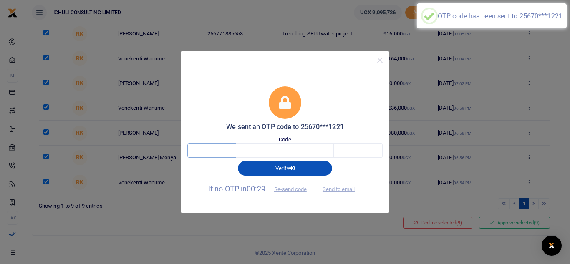
click at [220, 152] on input "text" at bounding box center [212, 151] width 49 height 14
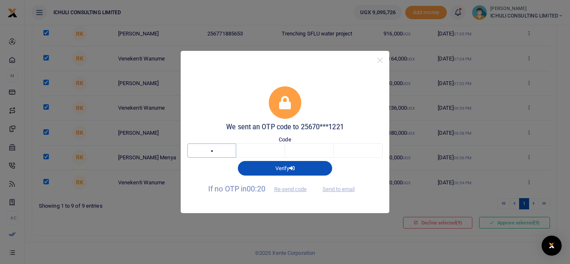
type input "2"
type input "3"
type input "7"
type input "9"
